Goal: Information Seeking & Learning: Learn about a topic

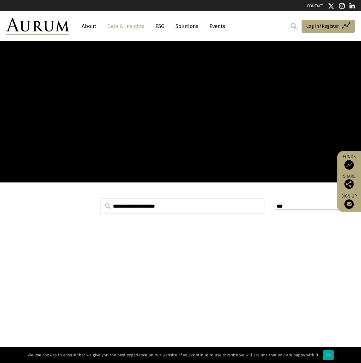
click at [132, 23] on link "Data & Insights" at bounding box center [125, 26] width 43 height 12
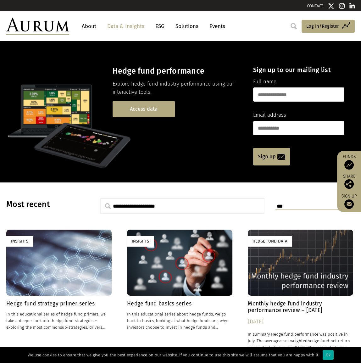
click at [153, 114] on link "Access data" at bounding box center [144, 109] width 62 height 16
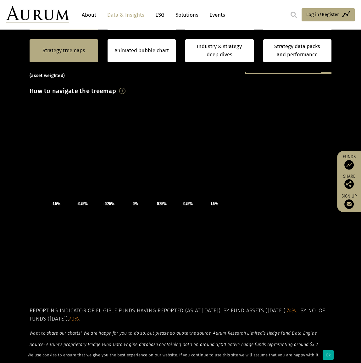
scroll to position [152, 0]
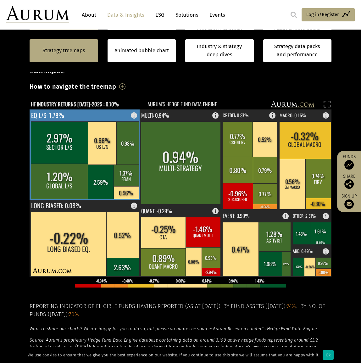
click at [135, 113] on rect at bounding box center [136, 114] width 8 height 9
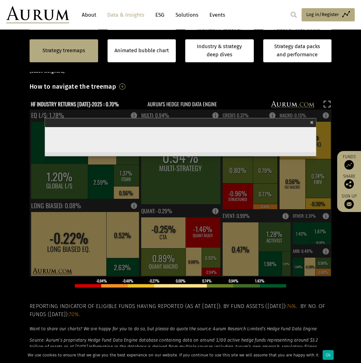
click at [314, 122] on span "×" at bounding box center [311, 121] width 3 height 7
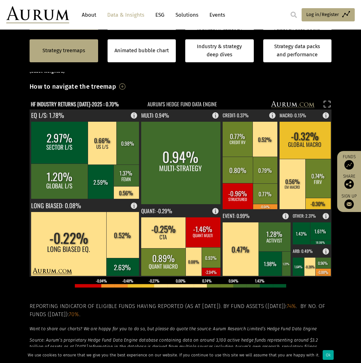
click at [213, 330] on em "Want to share our charts? We are happy for you to do so, but please do quote th…" at bounding box center [173, 329] width 287 height 5
drag, startPoint x: 212, startPoint y: 328, endPoint x: 316, endPoint y: 323, distance: 103.7
click at [316, 323] on div "Hedge fund performance by strategy – July 2025 (asset weighted) How to navigate…" at bounding box center [181, 216] width 302 height 320
copy em "Aurum Research Limited’s Hedge Fund Data Engine"
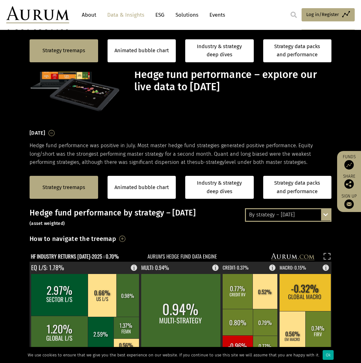
scroll to position [152, 0]
